Goal: Task Accomplishment & Management: Manage account settings

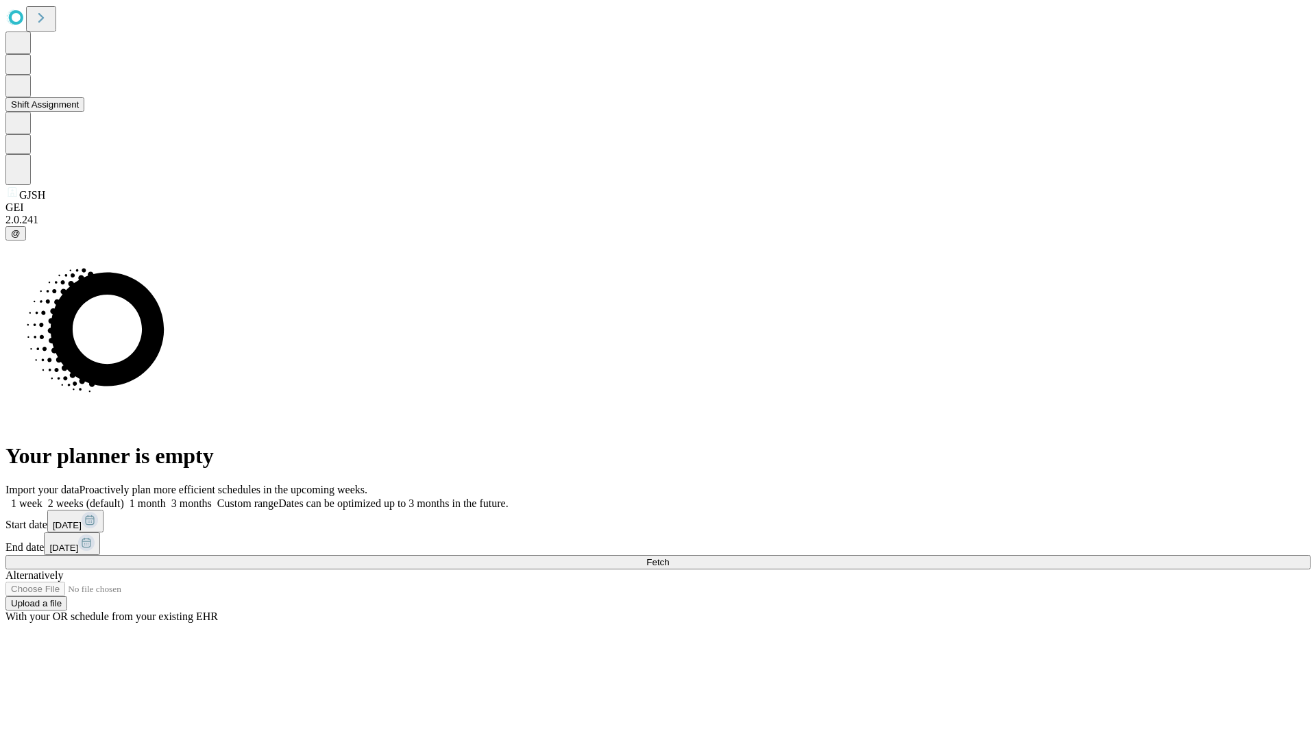
click at [84, 112] on button "Shift Assignment" at bounding box center [44, 104] width 79 height 14
